Goal: Transaction & Acquisition: Purchase product/service

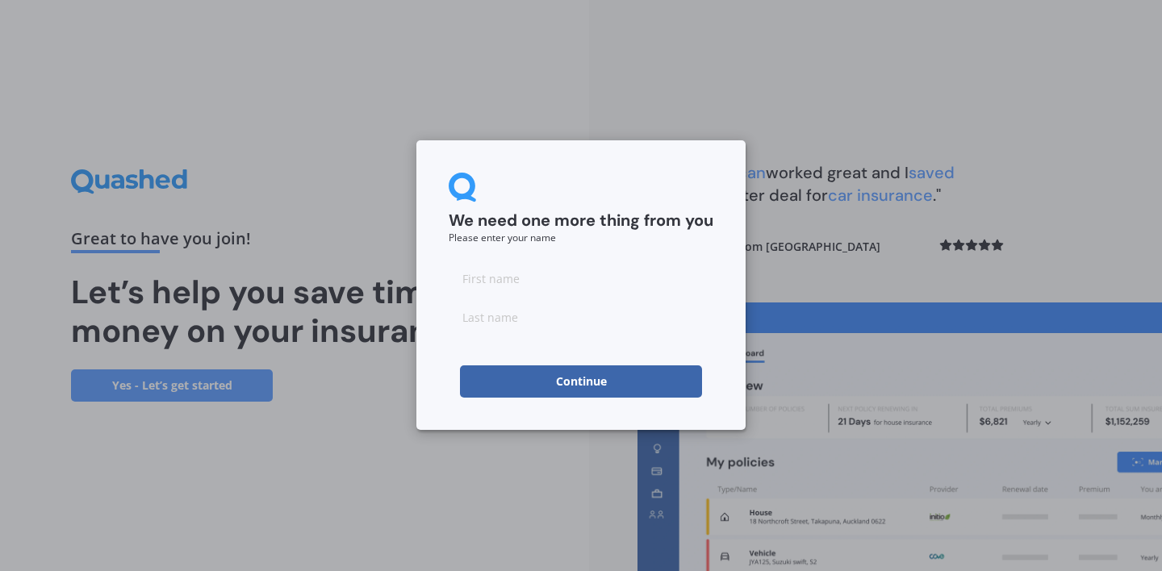
click at [512, 289] on input at bounding box center [581, 278] width 265 height 32
type input "[PERSON_NAME]"
click at [543, 394] on button "Continue" at bounding box center [581, 382] width 242 height 32
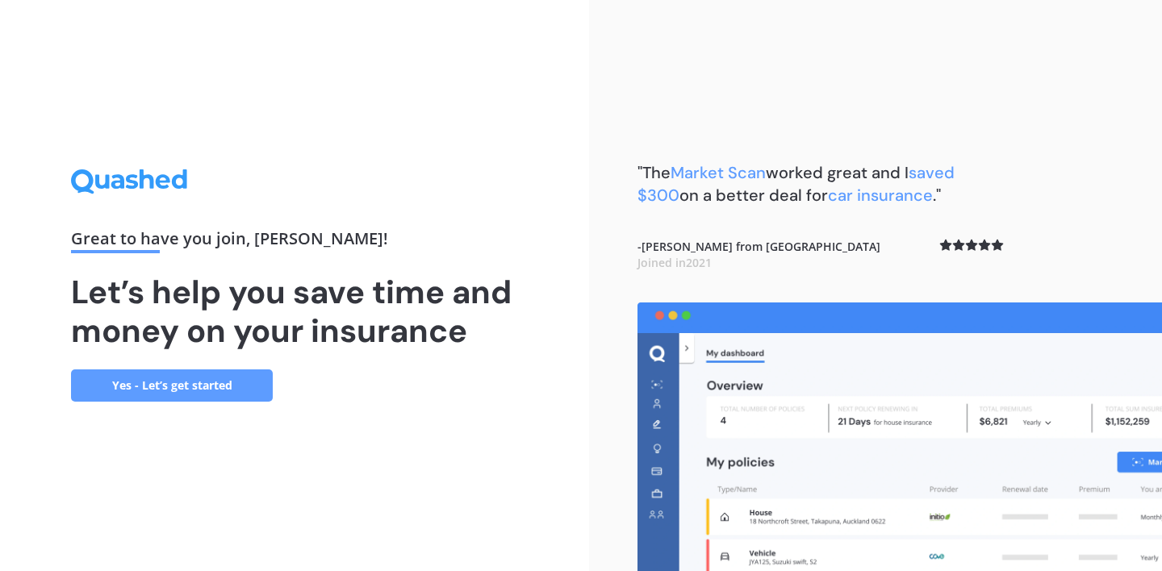
click at [203, 382] on link "Yes - Let’s get started" at bounding box center [172, 386] width 202 height 32
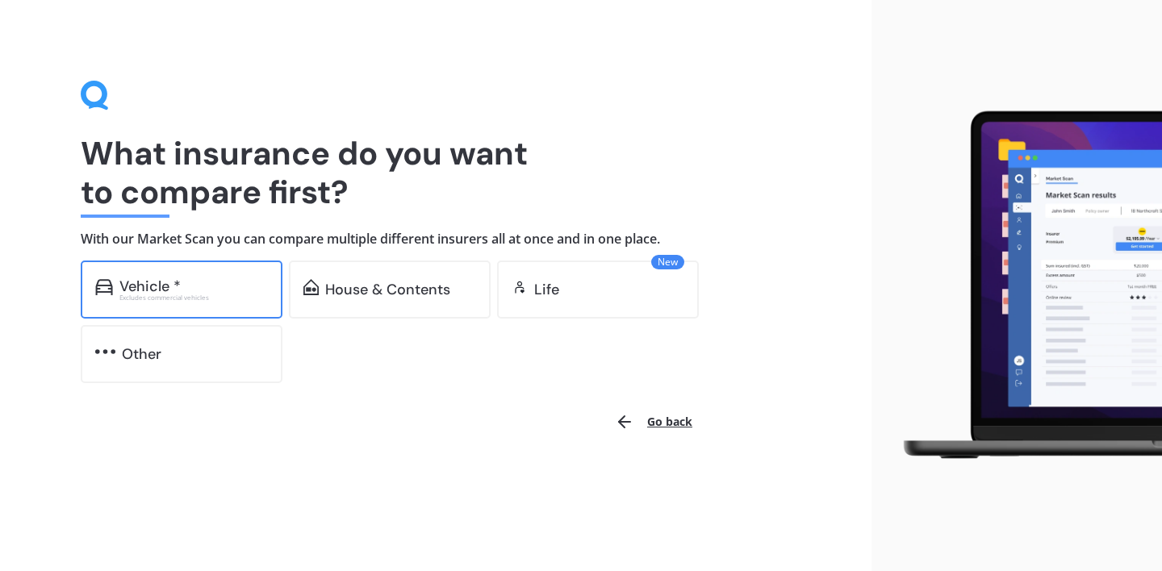
click at [186, 285] on div "Vehicle *" at bounding box center [193, 286] width 148 height 16
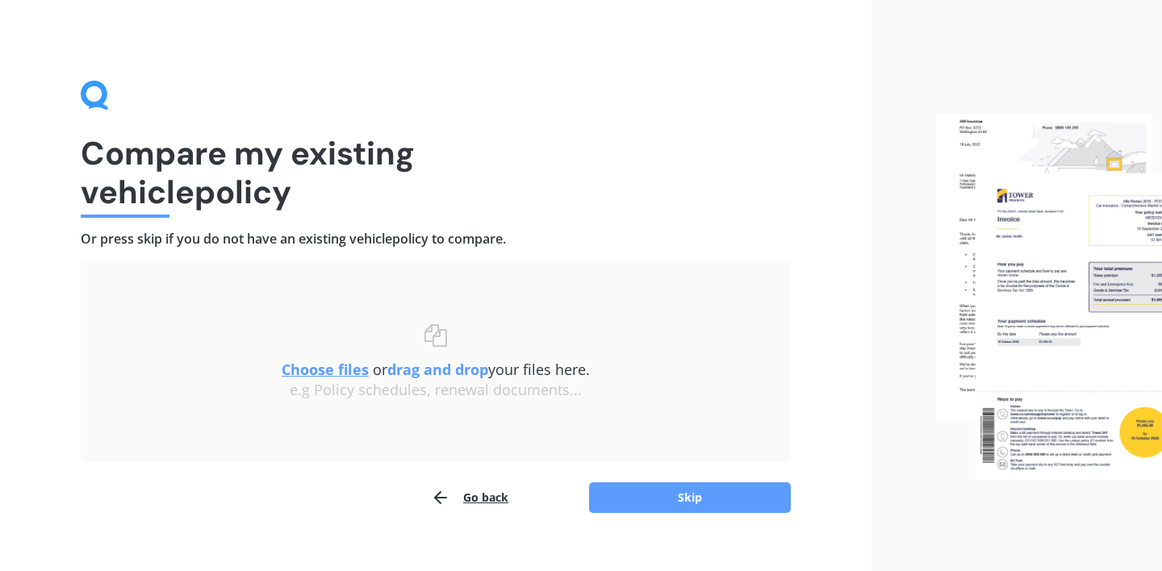
scroll to position [23, 0]
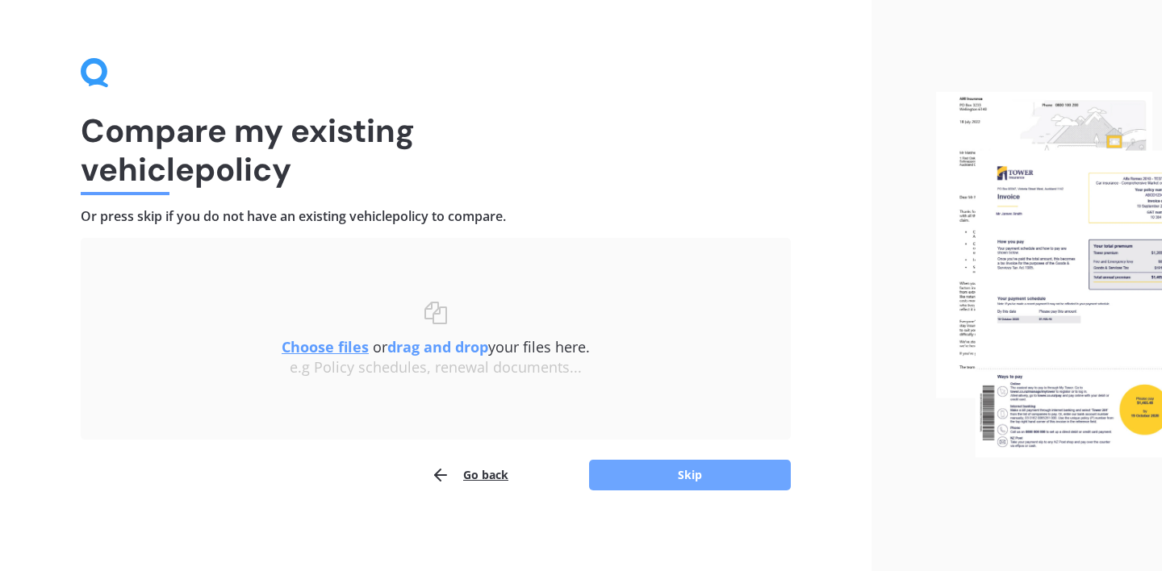
click at [666, 479] on button "Skip" at bounding box center [690, 475] width 202 height 31
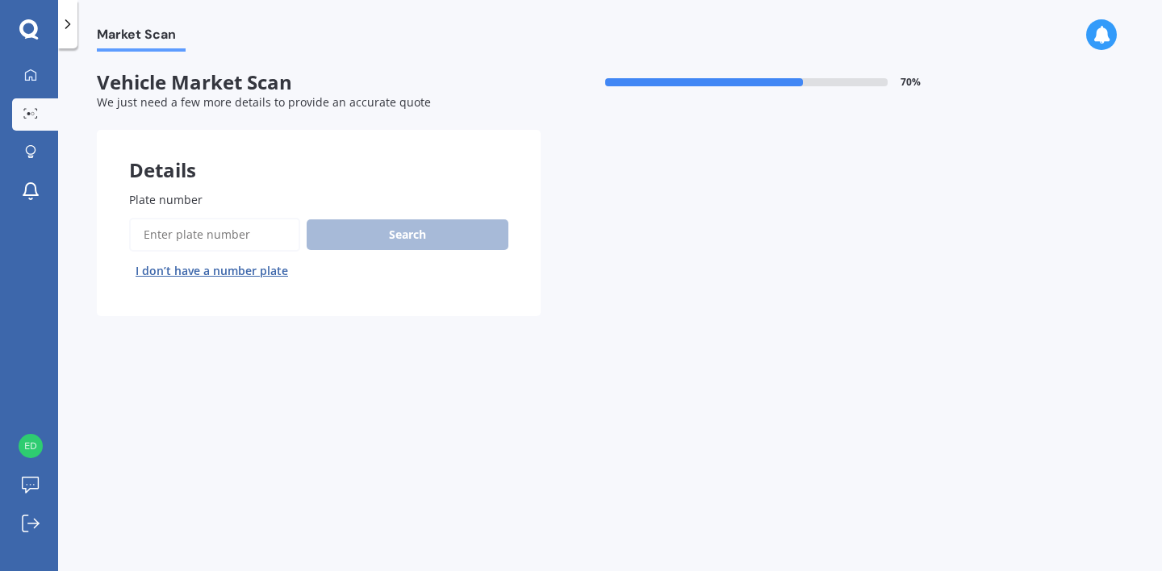
click at [228, 240] on input "Plate number" at bounding box center [214, 235] width 171 height 34
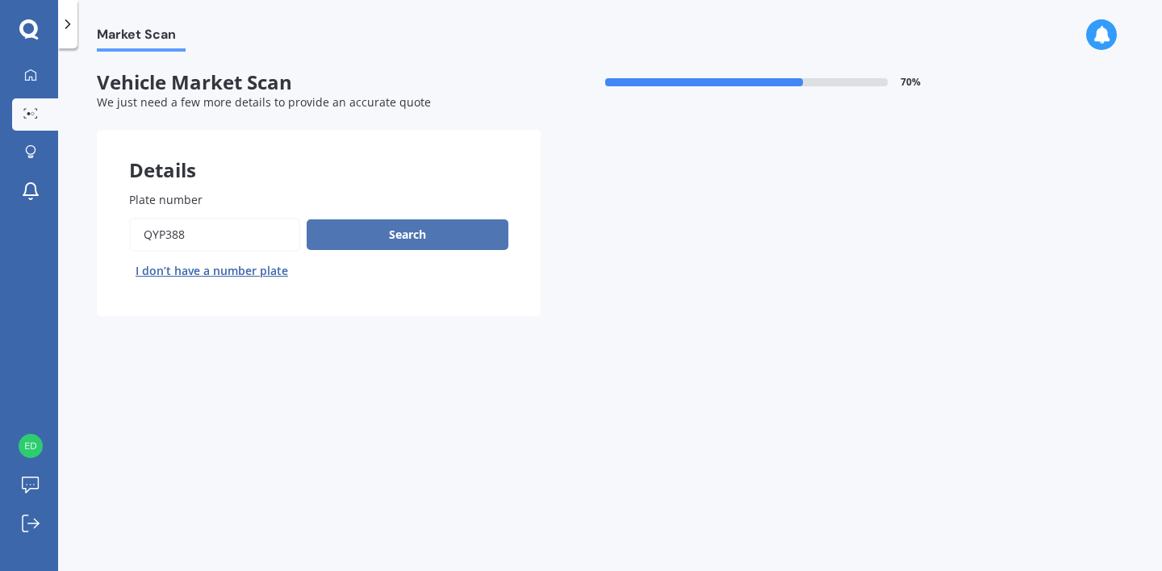
click at [348, 233] on button "Search" at bounding box center [408, 234] width 202 height 31
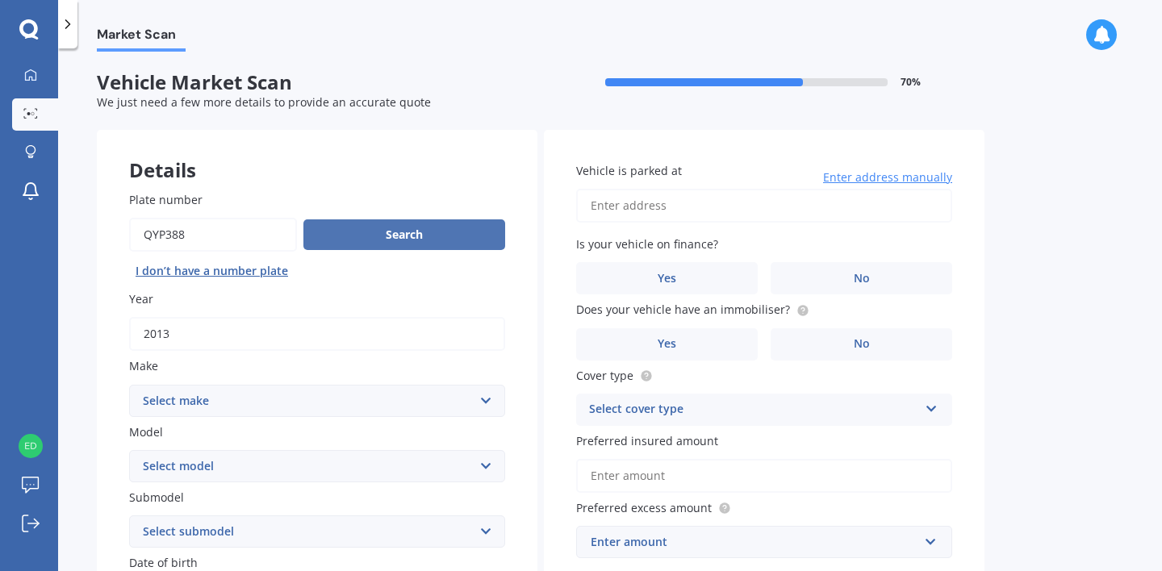
click at [374, 236] on button "Search" at bounding box center [404, 234] width 202 height 31
drag, startPoint x: 207, startPoint y: 241, endPoint x: 72, endPoint y: 235, distance: 135.7
click at [72, 235] on div "Market Scan Vehicle Market Scan 70 % We just need a few more details to provide…" at bounding box center [610, 313] width 1104 height 523
type input "HAR831"
click at [344, 232] on button "Search" at bounding box center [404, 234] width 202 height 31
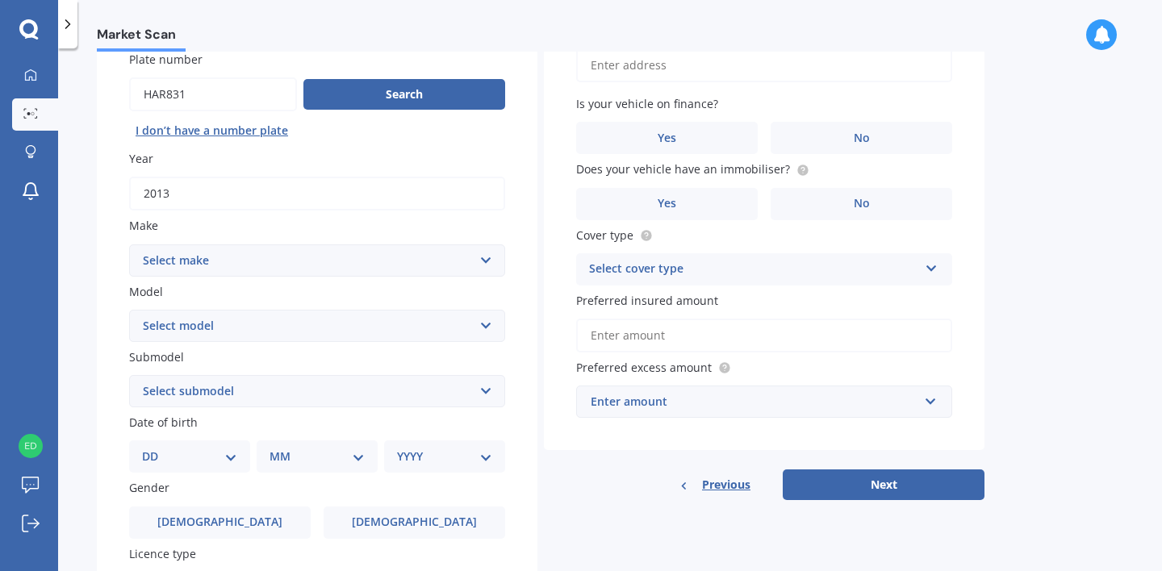
scroll to position [144, 0]
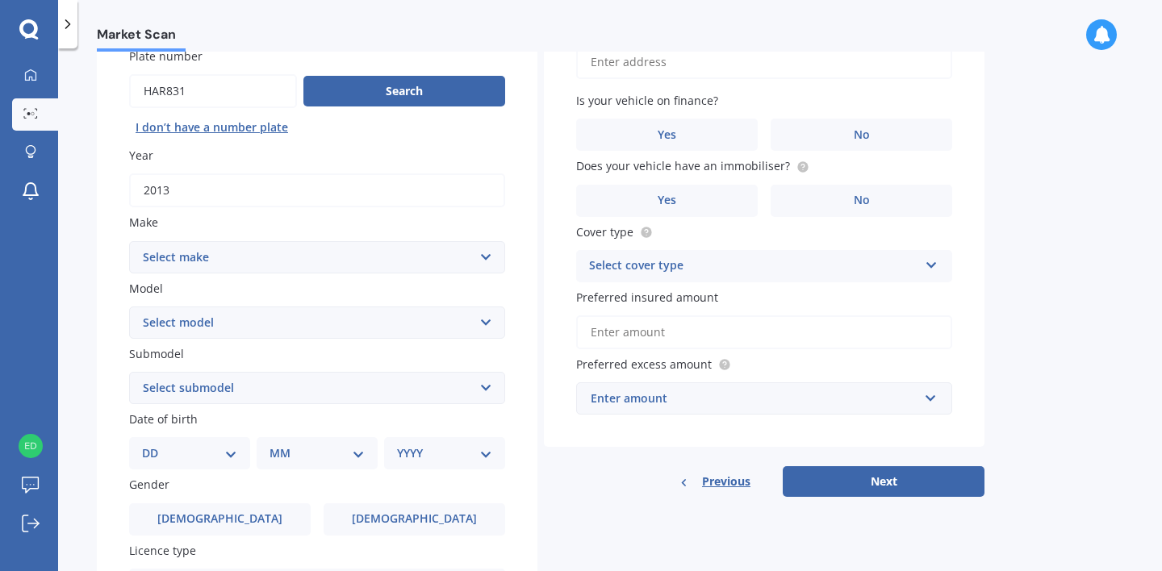
click at [280, 255] on select "Select make AC ALFA ROMEO ASTON MARTIN AUDI AUSTIN BEDFORD Bentley BMW BYD CADI…" at bounding box center [317, 257] width 376 height 32
select select "MERCEDES BENZ"
click at [385, 327] on select "Select model" at bounding box center [317, 323] width 376 height 32
select select "CLA"
click at [246, 391] on select "Select submodel 180 180 AMG 250 35 AMG 45 AMG" at bounding box center [317, 388] width 376 height 32
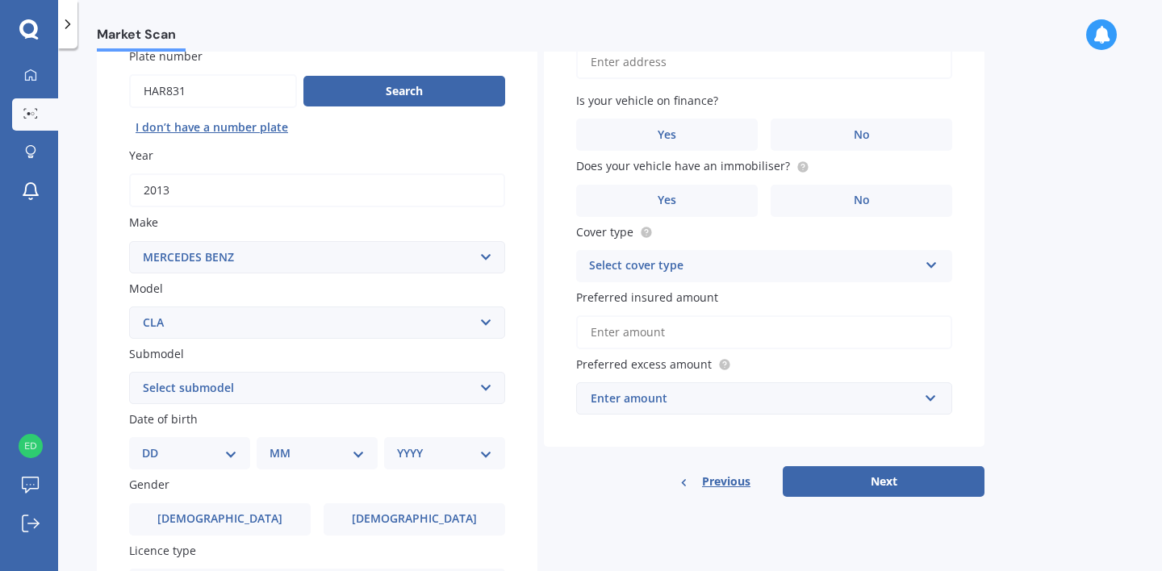
click at [250, 391] on select "Select submodel 180 180 AMG 250 35 AMG 45 AMG" at bounding box center [317, 388] width 376 height 32
select select "180"
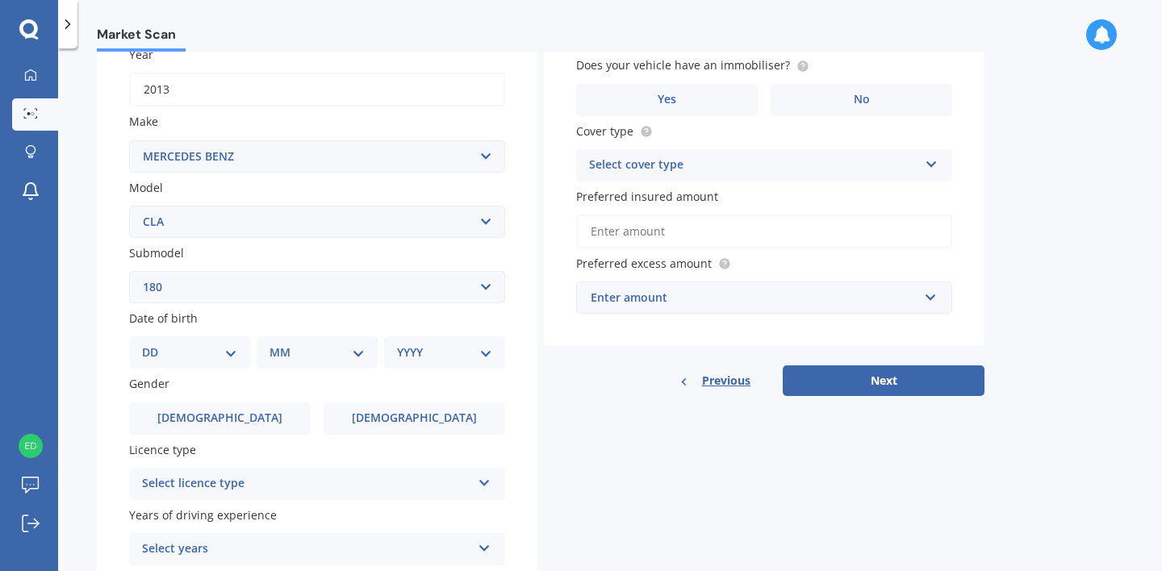
scroll to position [259, 0]
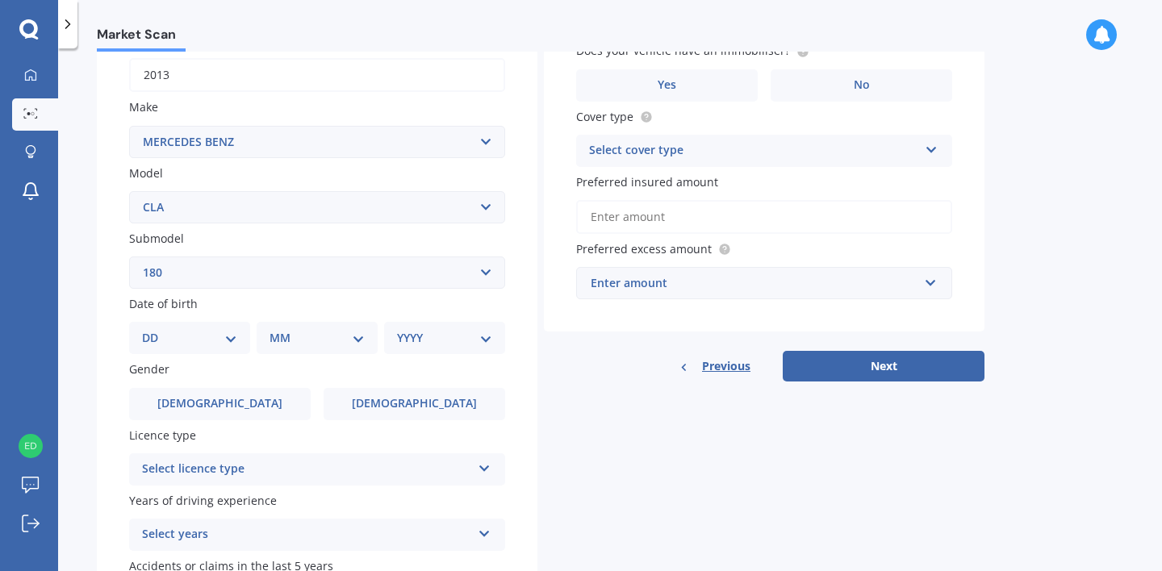
click at [232, 342] on select "DD 01 02 03 04 05 06 07 08 09 10 11 12 13 14 15 16 17 18 19 20 21 22 23 24 25 2…" at bounding box center [189, 338] width 95 height 18
select select "27"
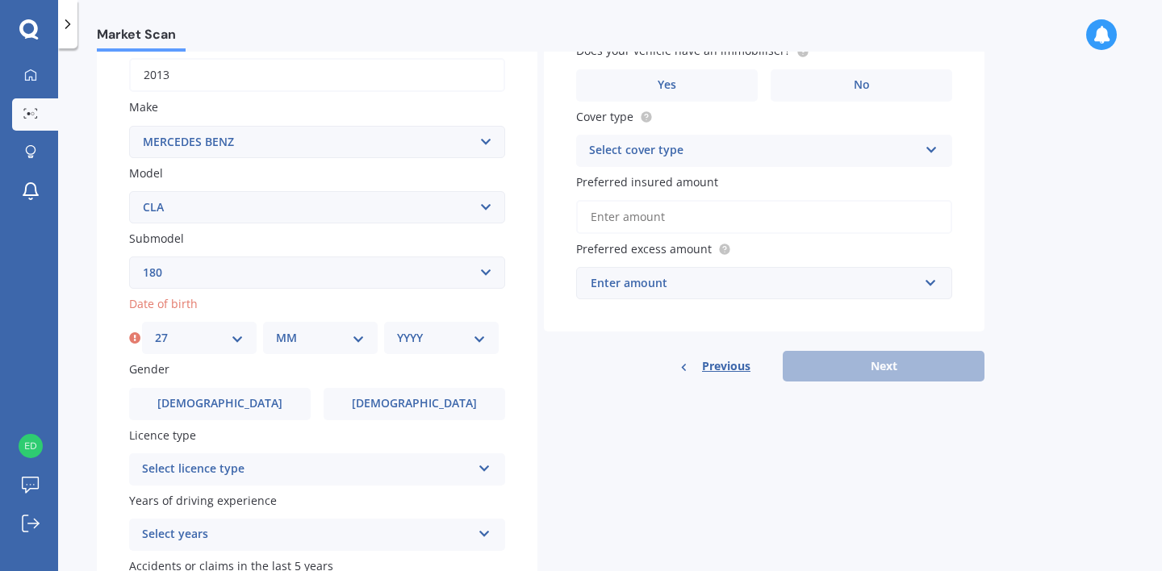
click at [338, 336] on select "MM 01 02 03 04 05 06 07 08 09 10 11 12" at bounding box center [320, 338] width 89 height 18
select select "02"
click at [466, 340] on select "YYYY 2025 2024 2023 2022 2021 2020 2019 2018 2017 2016 2015 2014 2013 2012 2011…" at bounding box center [441, 338] width 89 height 18
select select "1978"
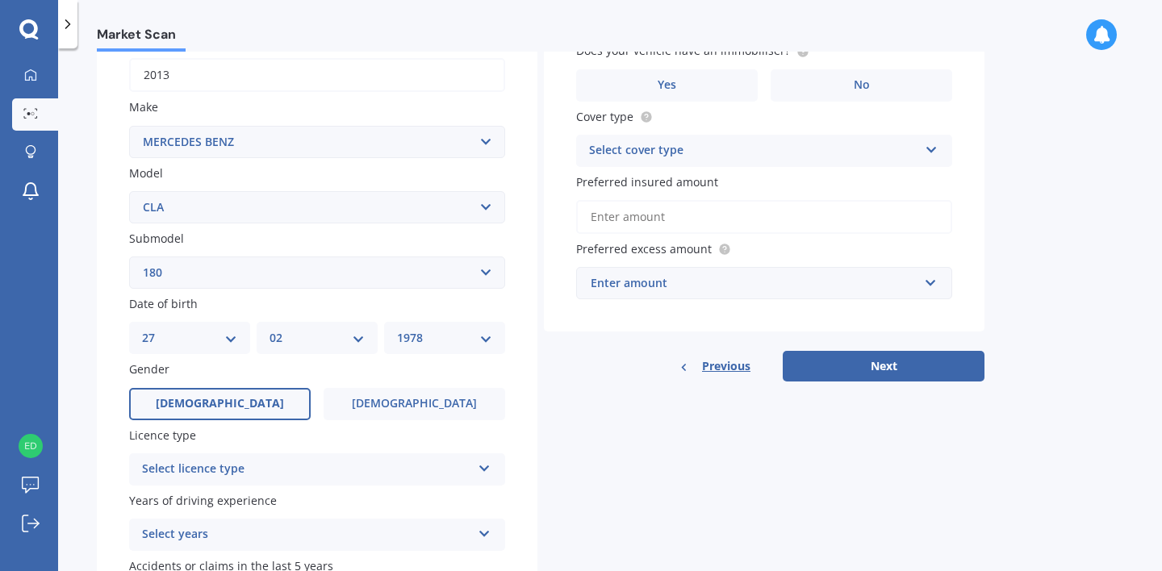
click at [236, 403] on label "[DEMOGRAPHIC_DATA]" at bounding box center [220, 404] width 182 height 32
click at [0, 0] on input "[DEMOGRAPHIC_DATA]" at bounding box center [0, 0] width 0 height 0
click at [254, 473] on div "Select licence type" at bounding box center [306, 469] width 329 height 19
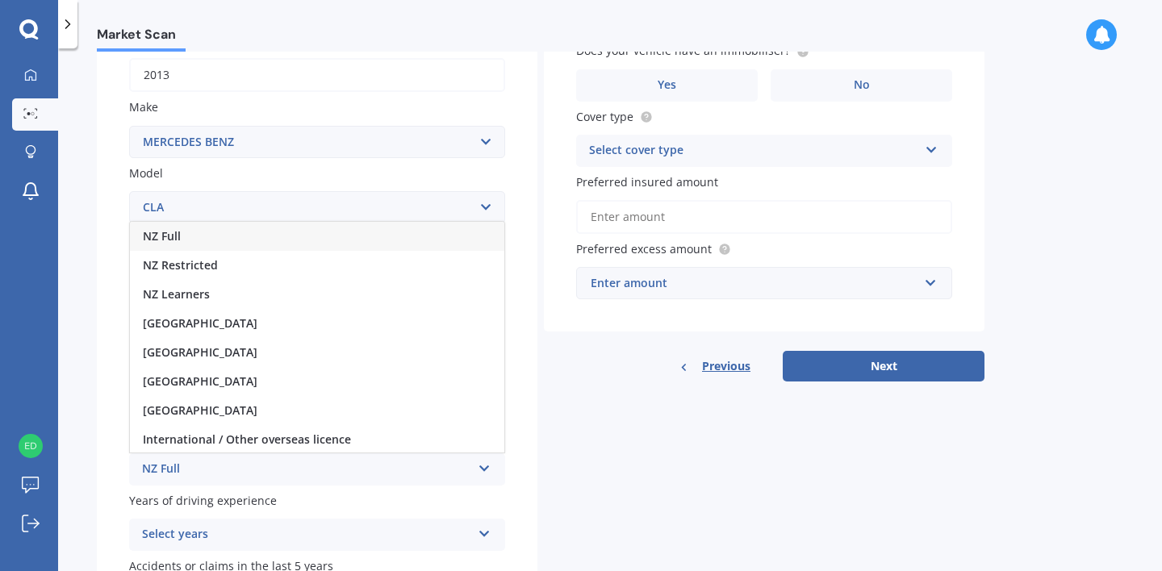
click at [193, 240] on div "NZ Full" at bounding box center [317, 236] width 374 height 29
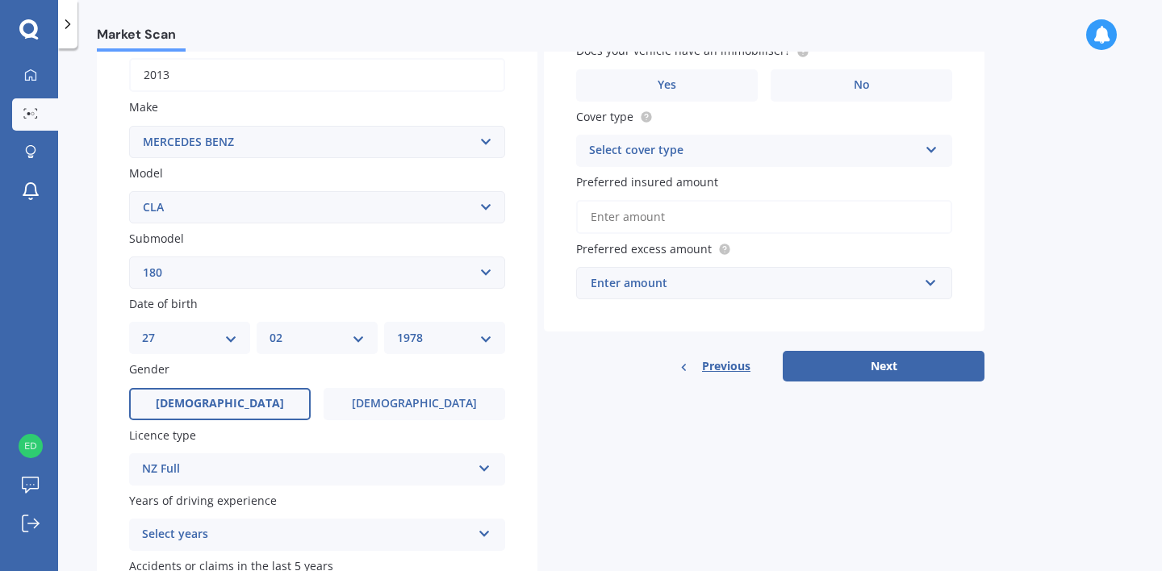
scroll to position [382, 0]
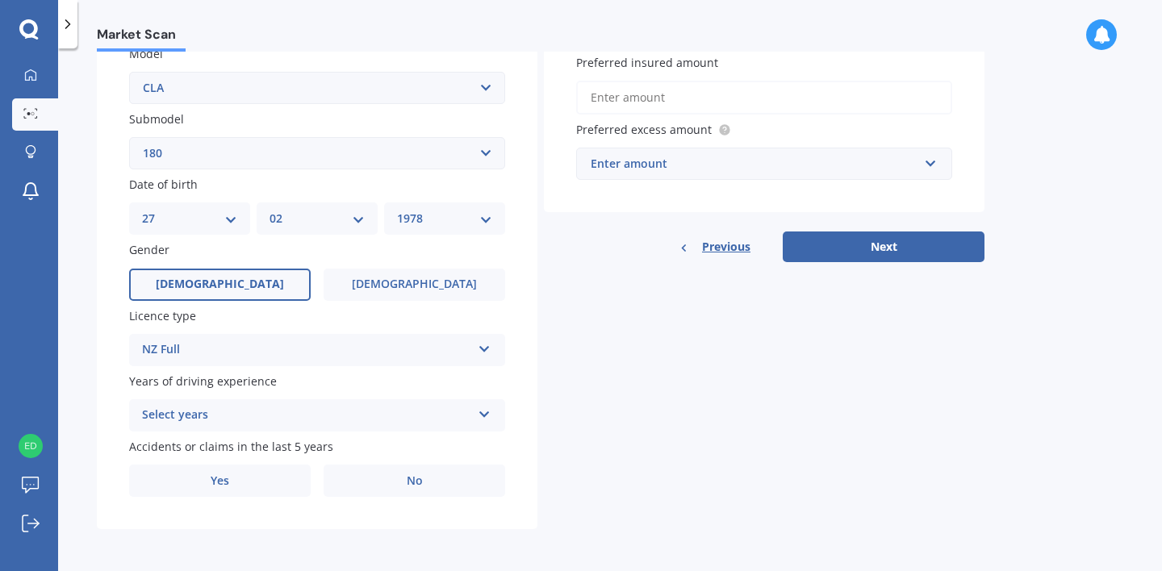
click at [435, 416] on div "Select years" at bounding box center [306, 415] width 329 height 19
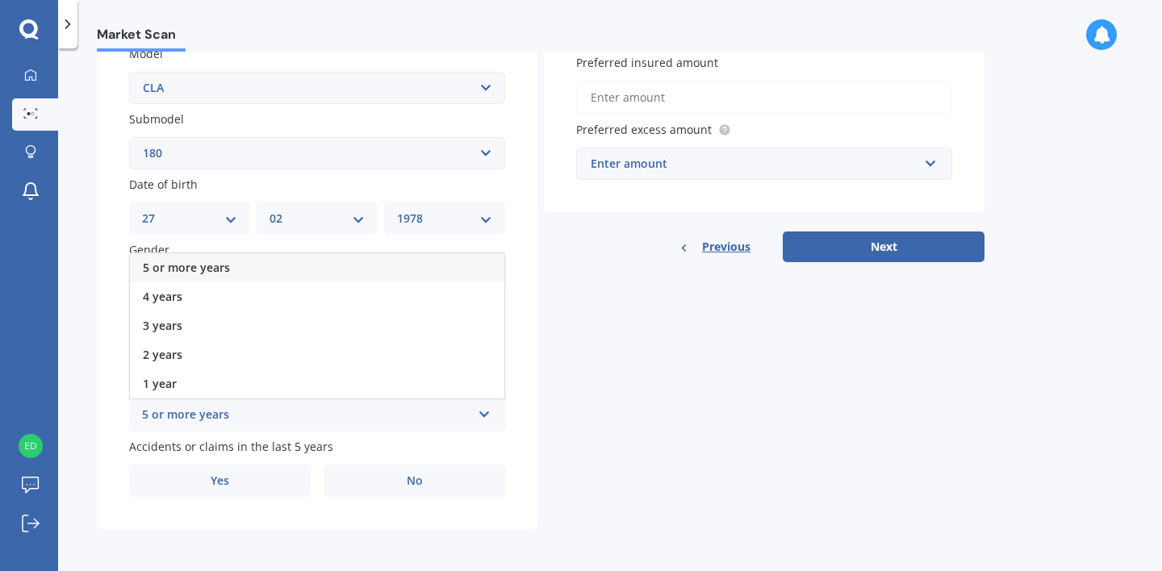
click at [244, 265] on div "5 or more years" at bounding box center [317, 267] width 374 height 29
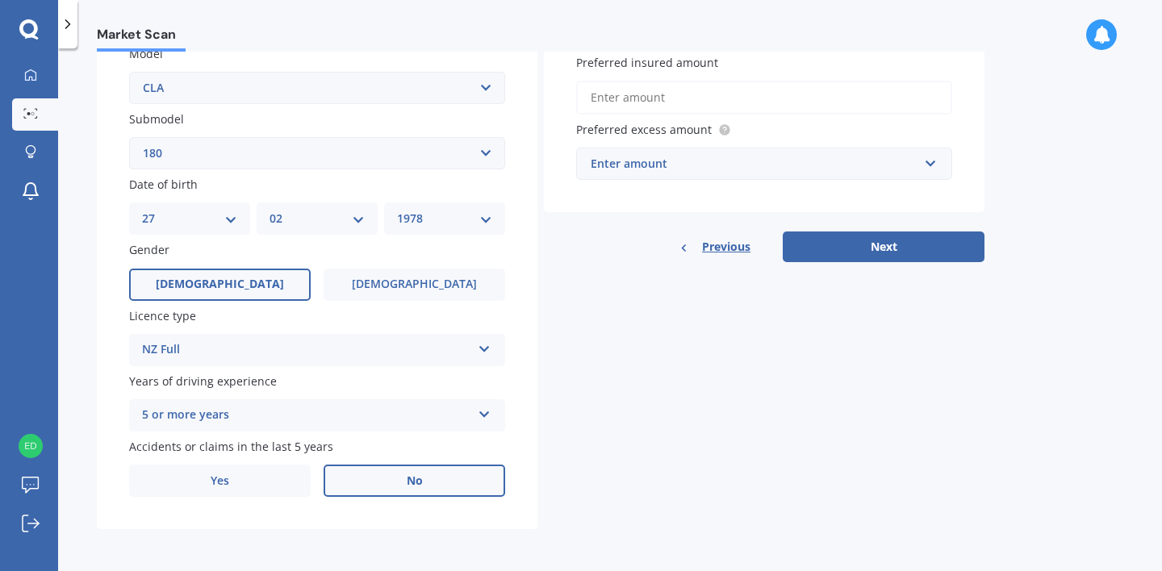
click at [375, 486] on label "No" at bounding box center [415, 481] width 182 height 32
click at [0, 0] on input "No" at bounding box center [0, 0] width 0 height 0
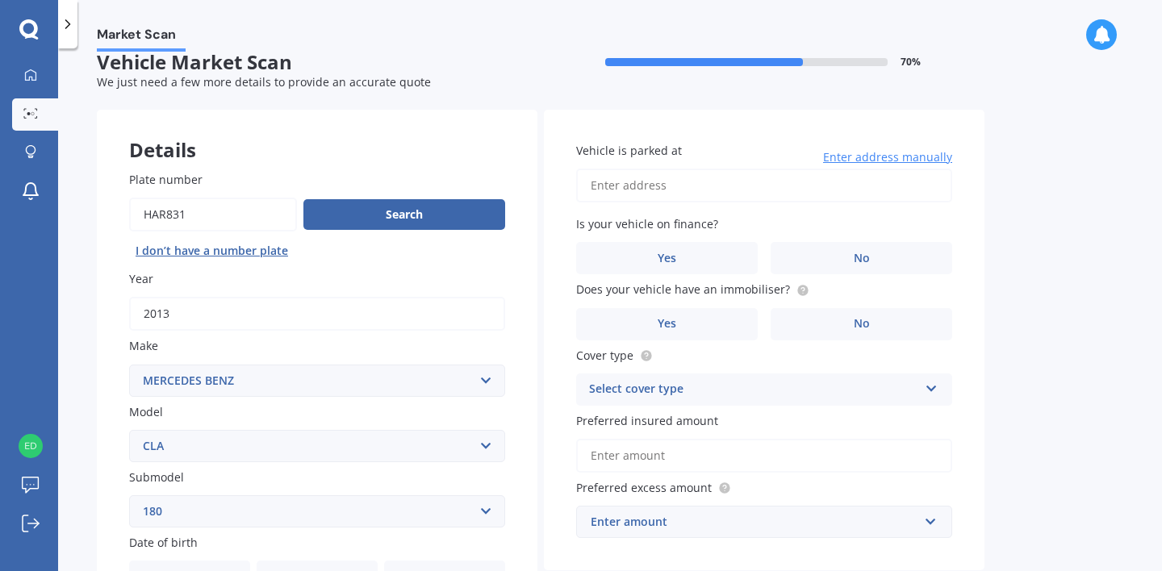
scroll to position [0, 0]
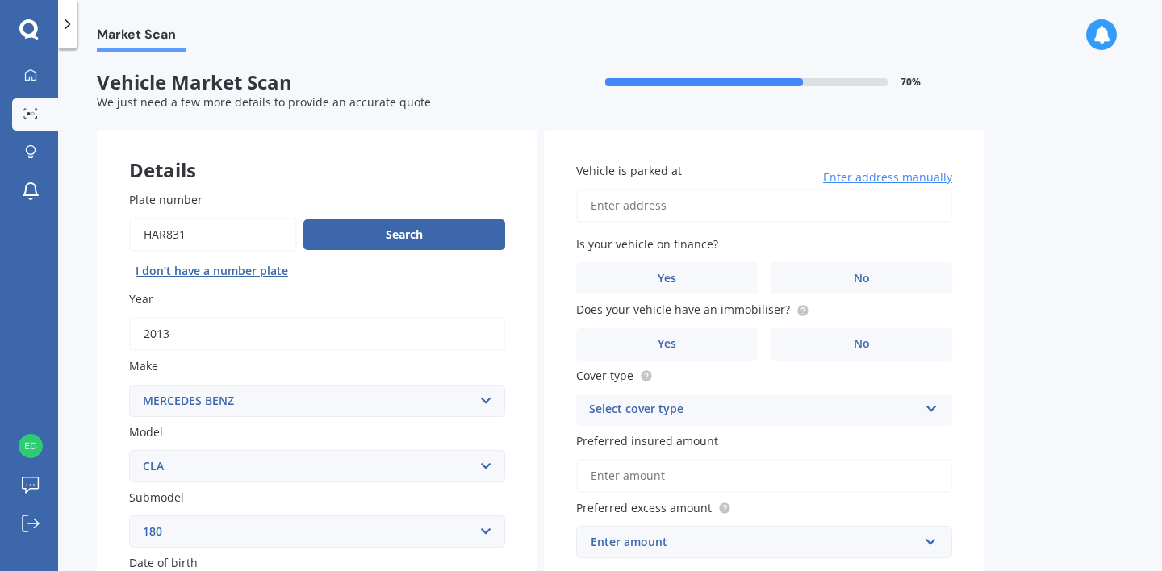
click at [743, 210] on input "Vehicle is parked at" at bounding box center [764, 206] width 376 height 34
type input "[STREET_ADDRESS]"
click at [853, 270] on label "No" at bounding box center [862, 278] width 182 height 32
click at [0, 0] on input "No" at bounding box center [0, 0] width 0 height 0
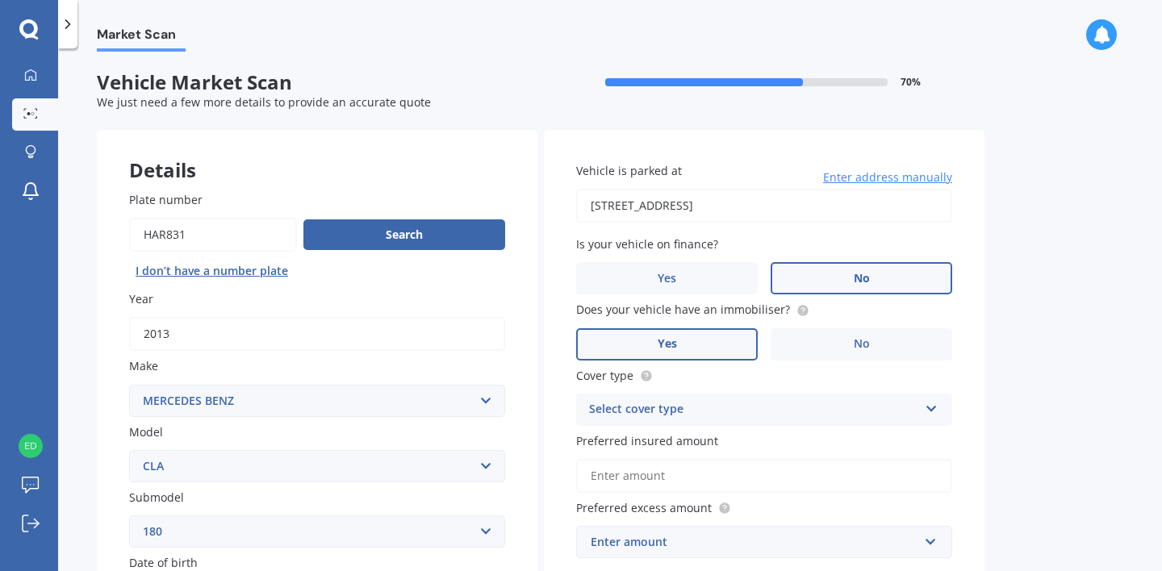
click at [733, 336] on label "Yes" at bounding box center [667, 344] width 182 height 32
click at [0, 0] on input "Yes" at bounding box center [0, 0] width 0 height 0
click at [716, 413] on div "Select cover type" at bounding box center [753, 409] width 329 height 19
click at [637, 445] on span "Comprehensive" at bounding box center [633, 440] width 86 height 15
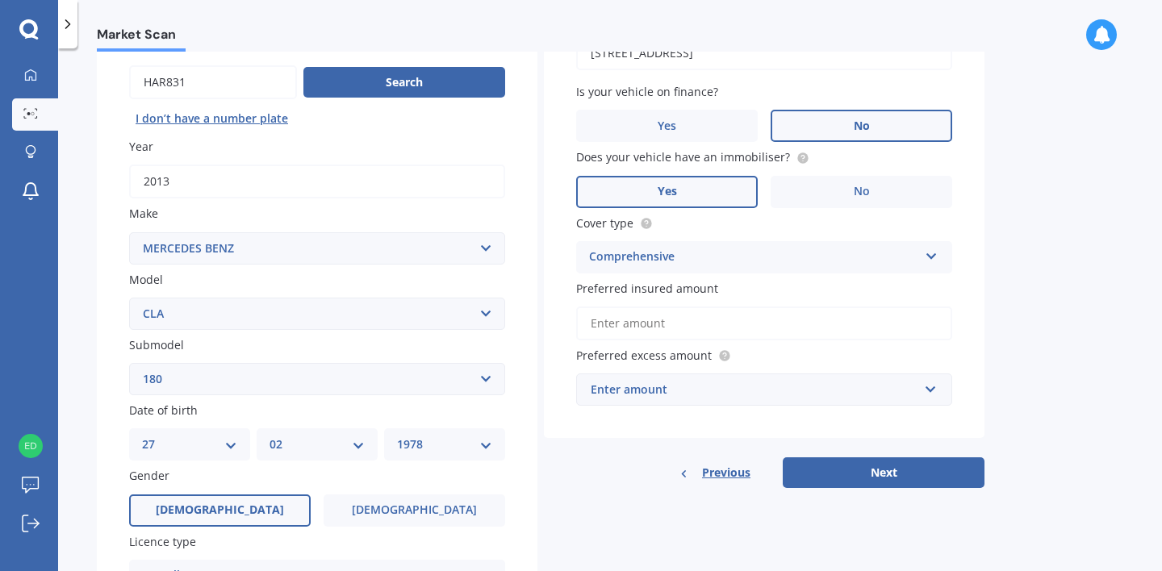
scroll to position [159, 0]
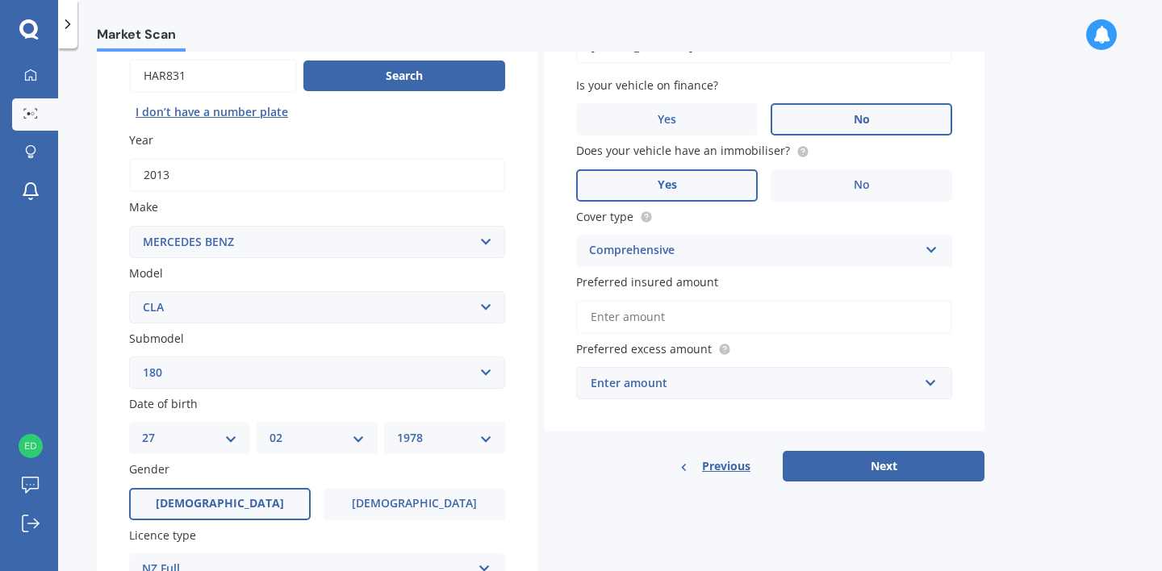
click at [649, 321] on input "Preferred insured amount" at bounding box center [764, 317] width 376 height 34
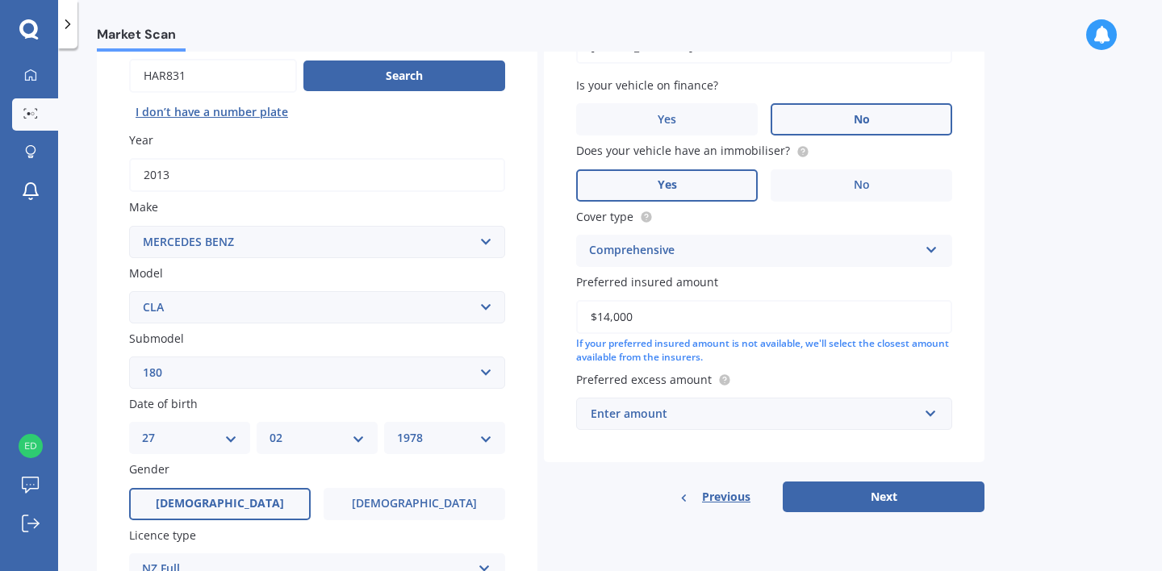
type input "$14,000"
click at [722, 420] on div "Enter amount" at bounding box center [755, 414] width 328 height 18
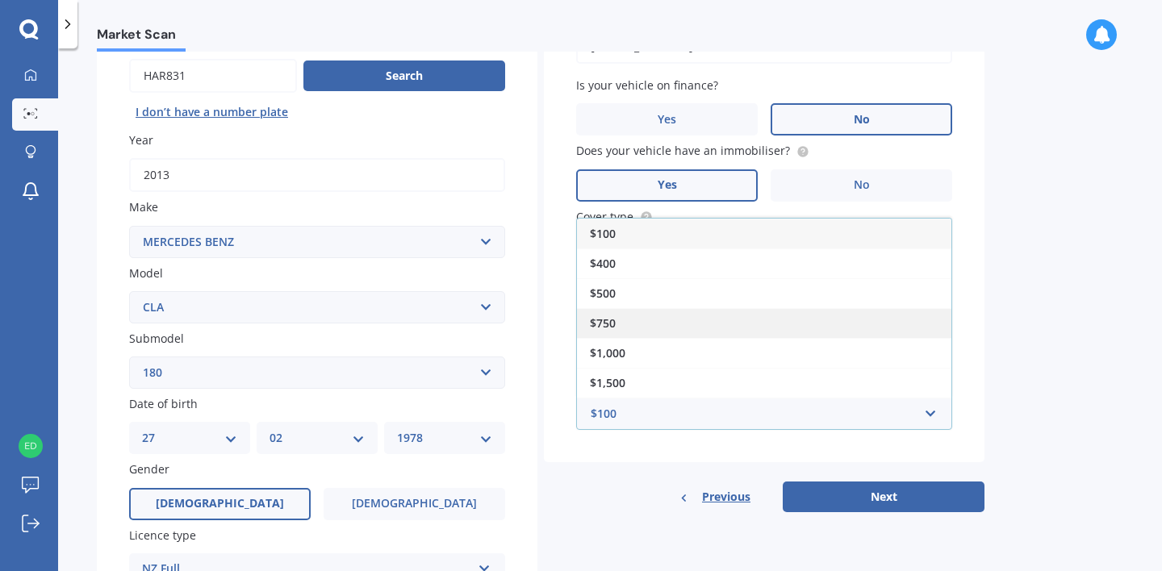
click at [650, 326] on div "$750" at bounding box center [764, 323] width 374 height 30
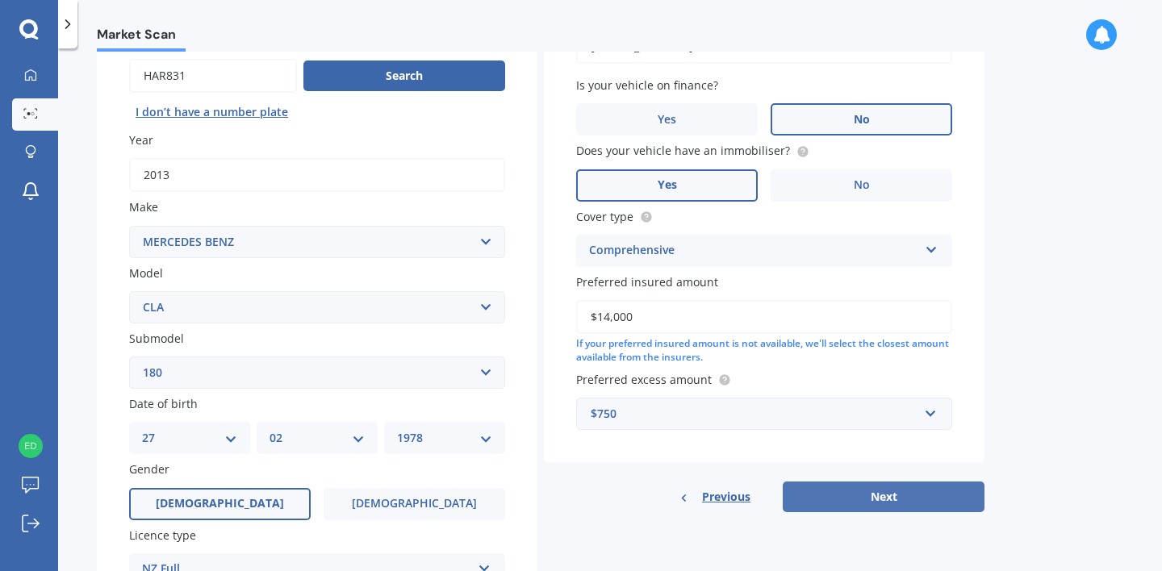
click at [863, 502] on button "Next" at bounding box center [884, 497] width 202 height 31
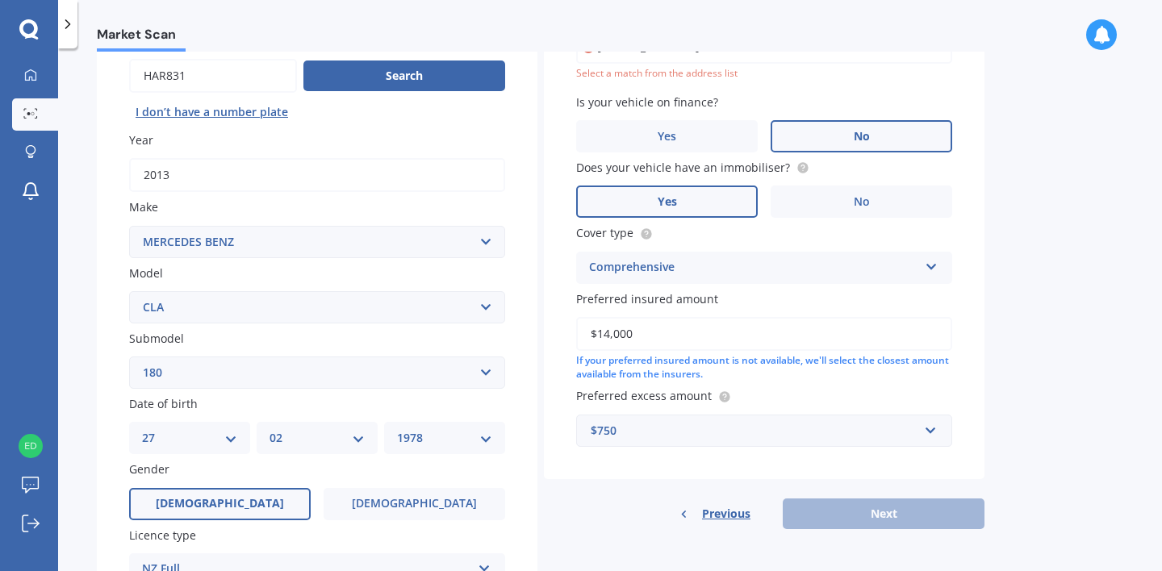
scroll to position [111, 0]
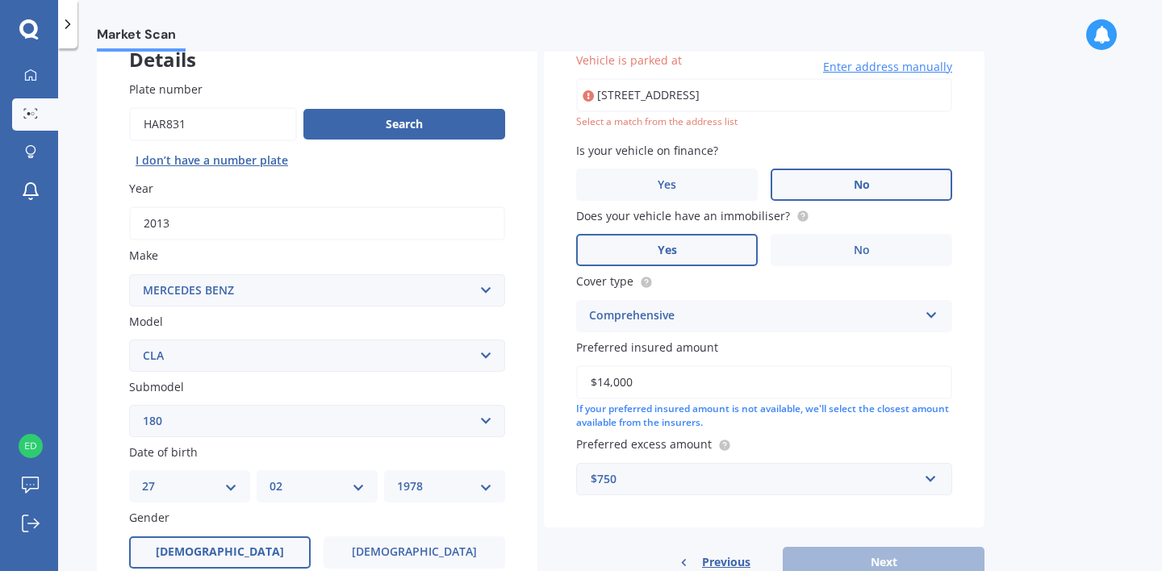
drag, startPoint x: 859, startPoint y: 98, endPoint x: 533, endPoint y: 111, distance: 325.4
click at [533, 111] on div "Details Plate number Search I don’t have a number plate Year [DATE] Make Select…" at bounding box center [541, 408] width 888 height 779
drag, startPoint x: 835, startPoint y: 98, endPoint x: 570, endPoint y: 77, distance: 265.6
click at [572, 76] on div "Vehicle is parked at [STREET_ADDRESS] Enter address manually Select a match fro…" at bounding box center [764, 273] width 441 height 508
type input "="
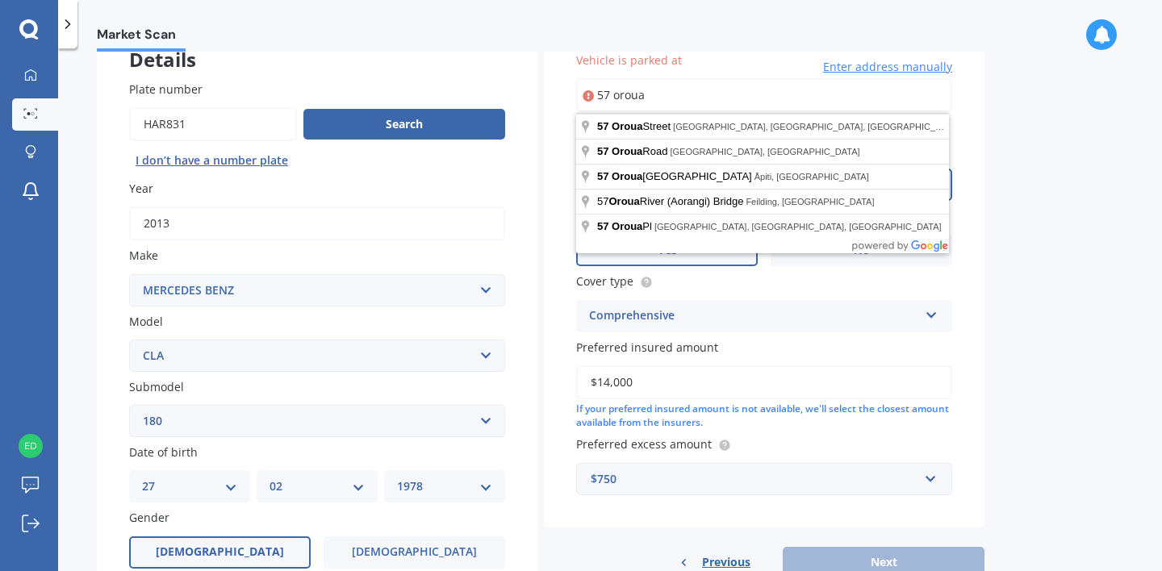
click at [472, 233] on input "2013" at bounding box center [317, 224] width 376 height 34
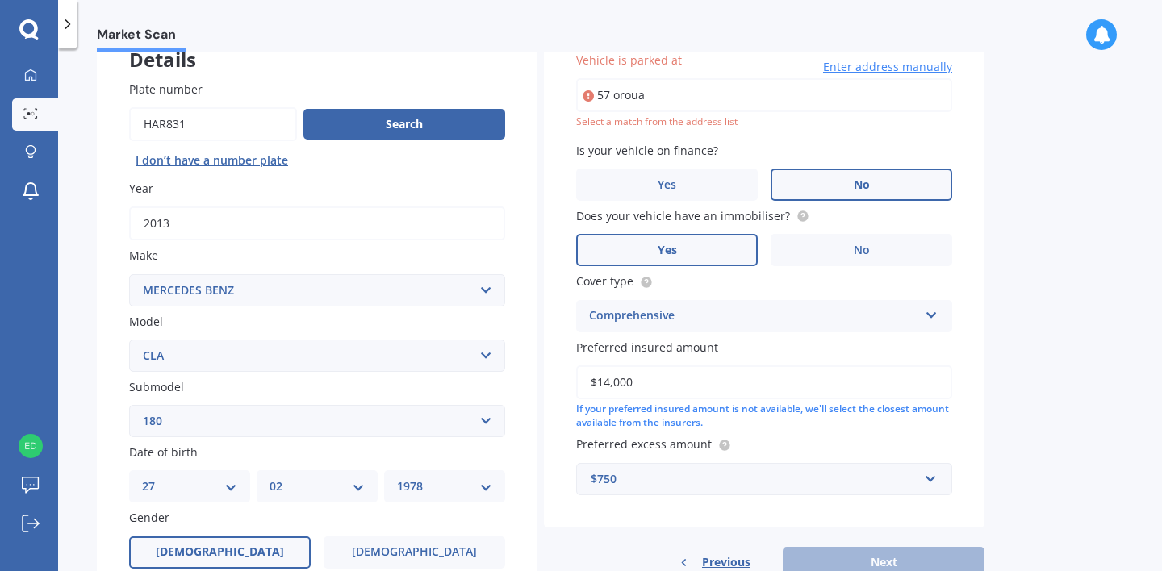
click at [662, 91] on input "57 oroua" at bounding box center [764, 95] width 376 height 34
type input "[STREET_ADDRESS]"
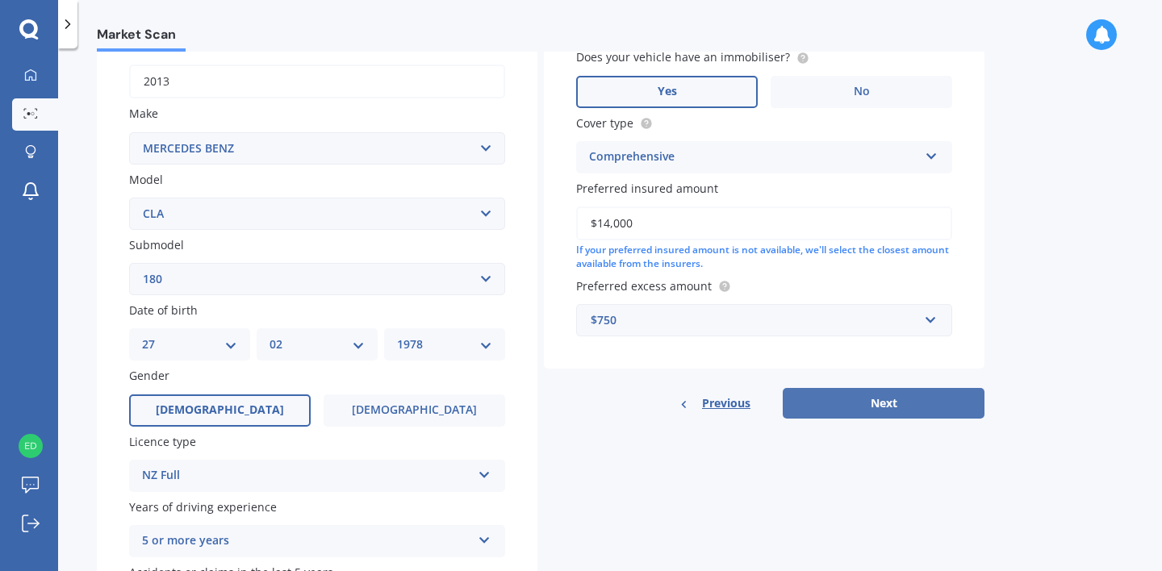
click at [817, 402] on button "Next" at bounding box center [884, 403] width 202 height 31
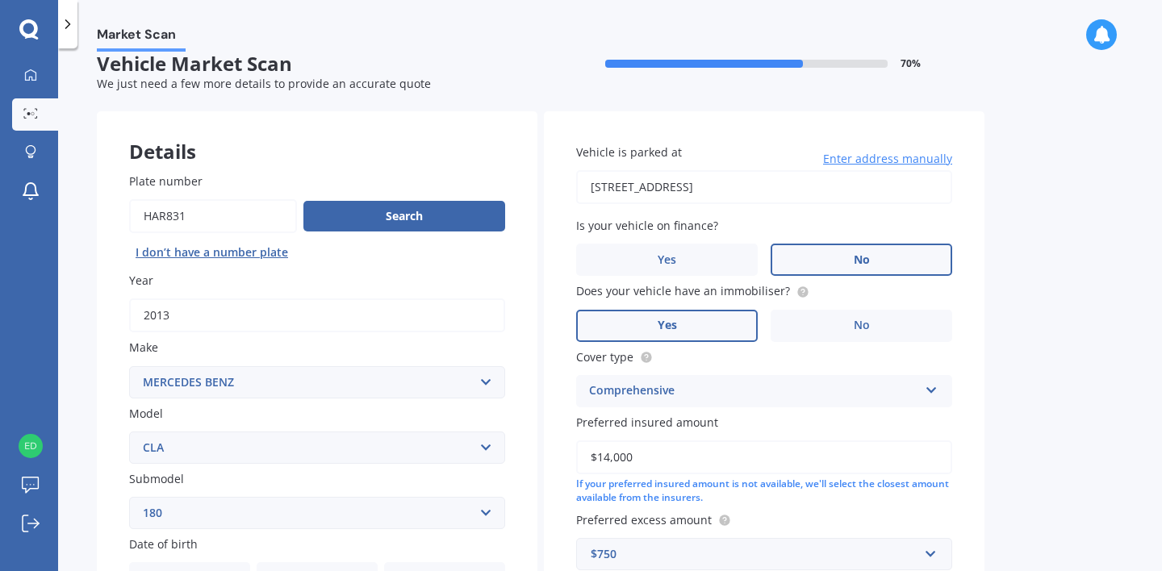
select select "27"
select select "02"
select select "1978"
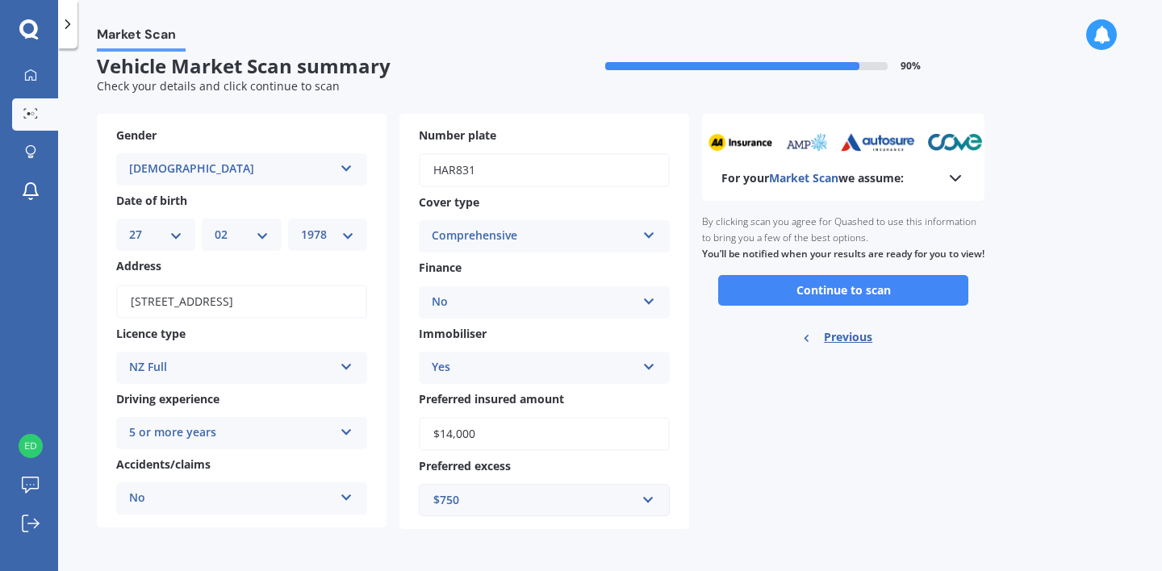
scroll to position [0, 0]
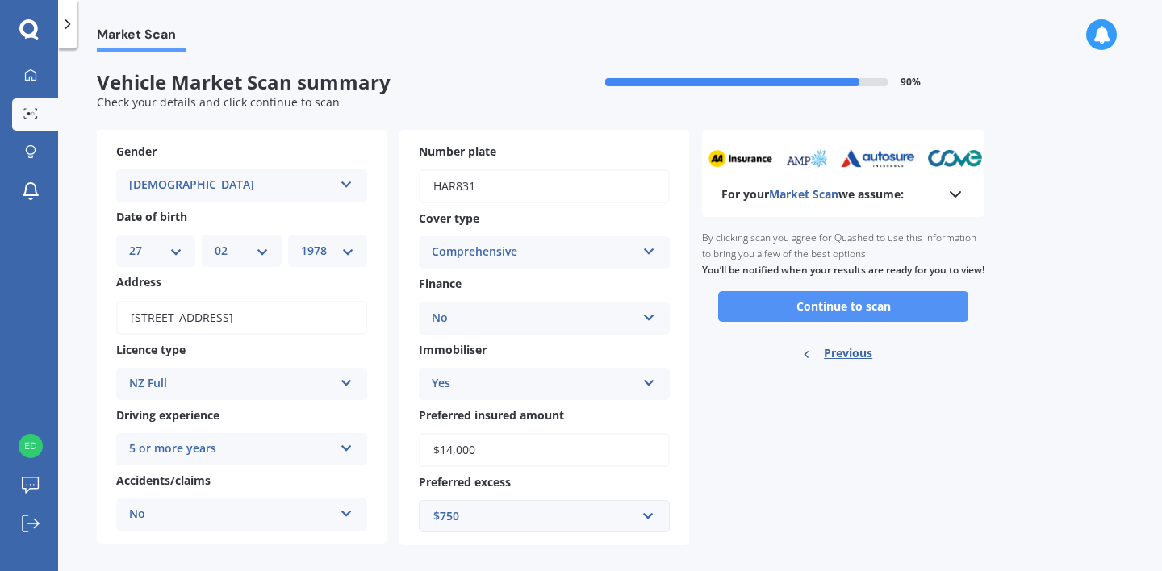
click at [828, 322] on button "Continue to scan" at bounding box center [843, 306] width 250 height 31
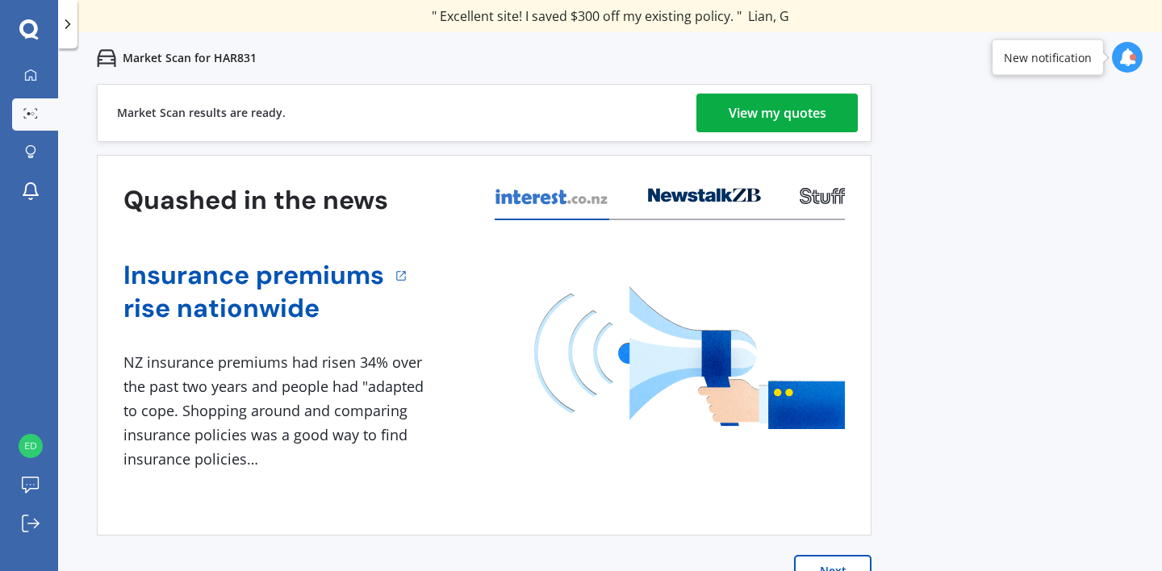
click at [782, 122] on div "View my quotes" at bounding box center [778, 113] width 98 height 39
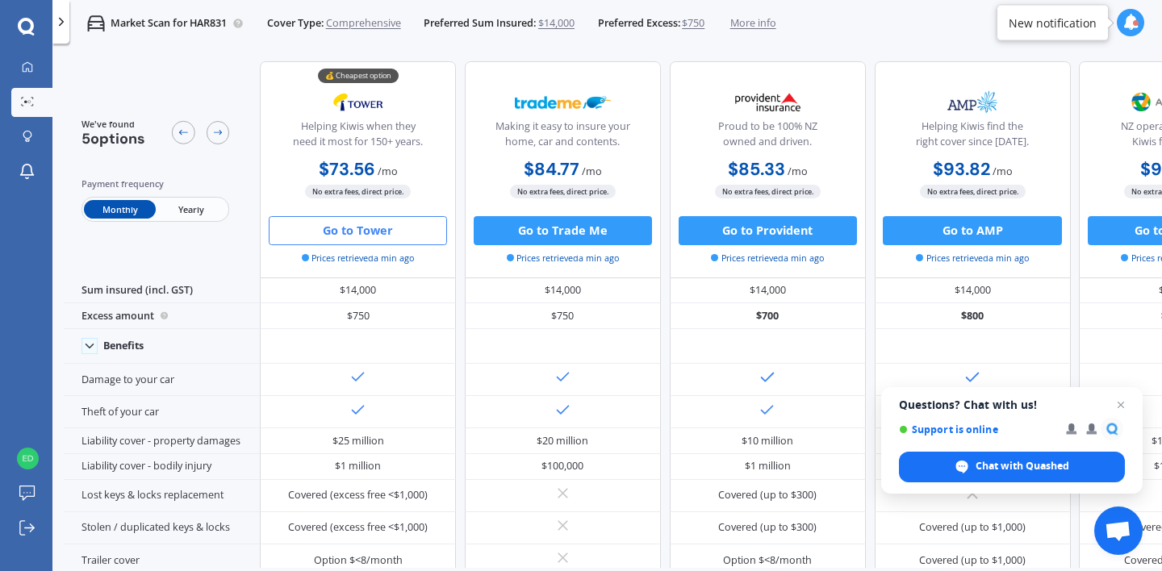
click at [375, 228] on button "Go to Tower" at bounding box center [358, 230] width 178 height 29
